Goal: Check status: Check status

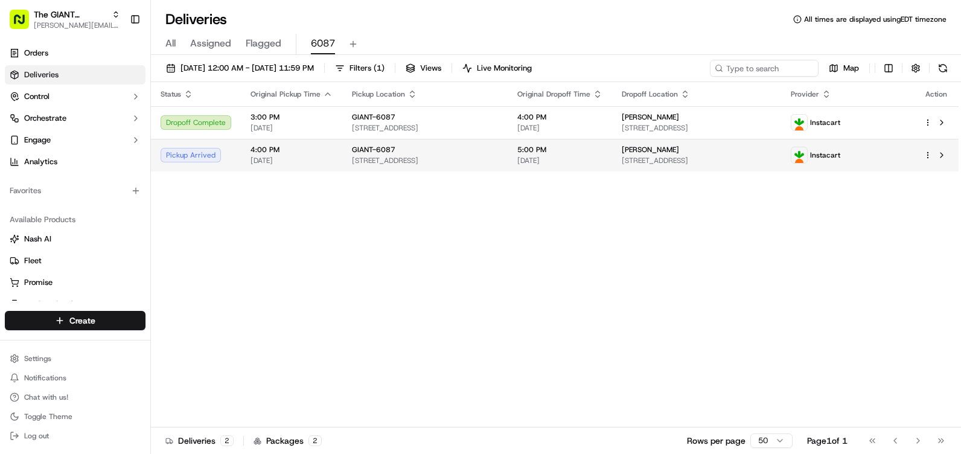
click at [640, 147] on td "[PERSON_NAME] [STREET_ADDRESS]" at bounding box center [696, 155] width 169 height 33
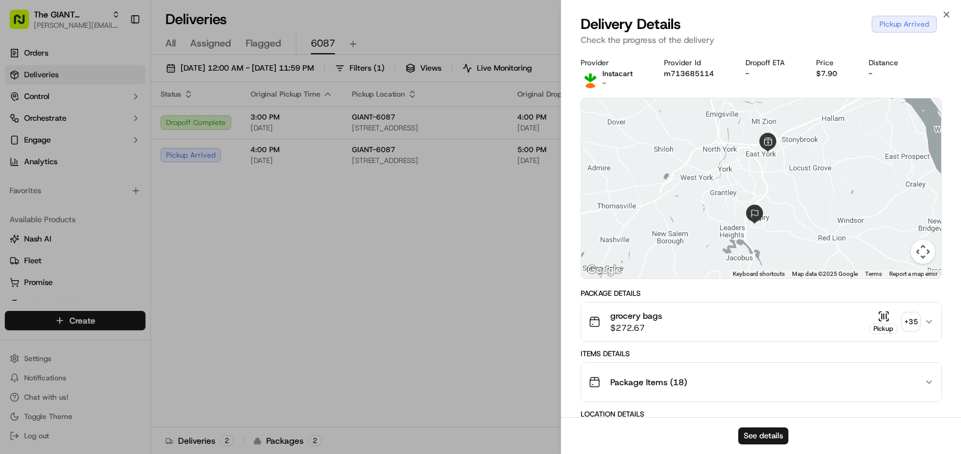
click at [888, 27] on div "Pickup Arrived" at bounding box center [904, 24] width 65 height 17
click at [910, 22] on div "Pickup Arrived" at bounding box center [904, 24] width 65 height 17
click at [925, 39] on p "Check the progress of the delivery" at bounding box center [761, 40] width 361 height 12
click at [890, 21] on div "Pickup Arrived" at bounding box center [904, 24] width 65 height 17
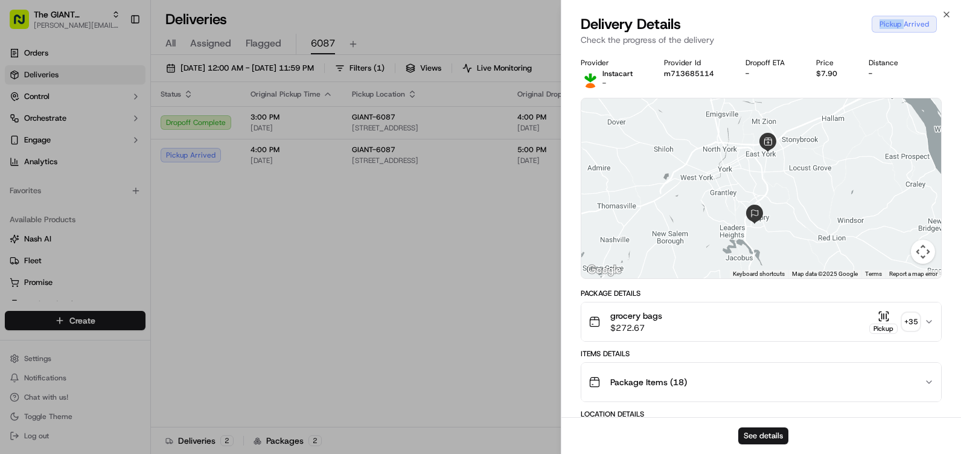
drag, startPoint x: 890, startPoint y: 21, endPoint x: 839, endPoint y: 24, distance: 50.9
click at [839, 24] on div "Delivery Details Pickup Arrived" at bounding box center [761, 23] width 361 height 19
click at [948, 11] on icon "button" at bounding box center [947, 15] width 10 height 10
